Goal: Register for event/course

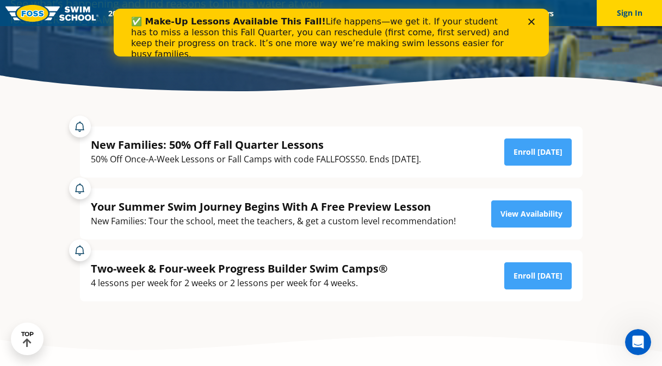
scroll to position [154, 0]
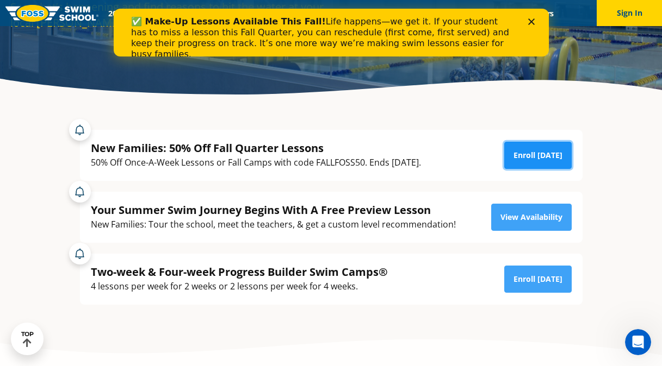
click at [524, 156] on link "Enroll [DATE]" at bounding box center [537, 155] width 67 height 27
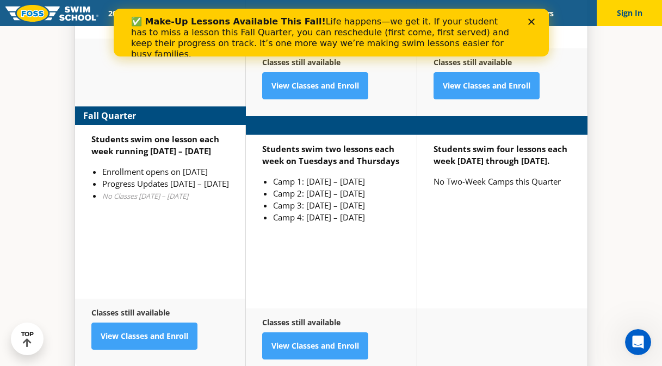
scroll to position [2739, 0]
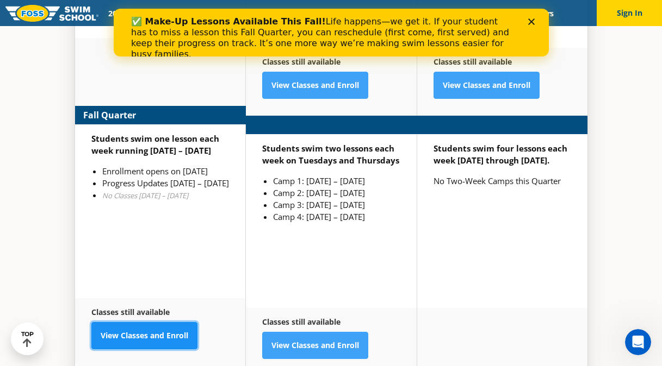
click at [141, 322] on link "View Classes and Enroll" at bounding box center [144, 335] width 106 height 27
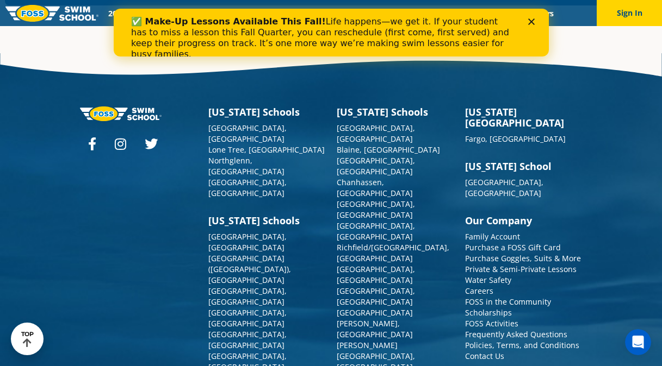
scroll to position [3839, 0]
